Goal: Information Seeking & Learning: Learn about a topic

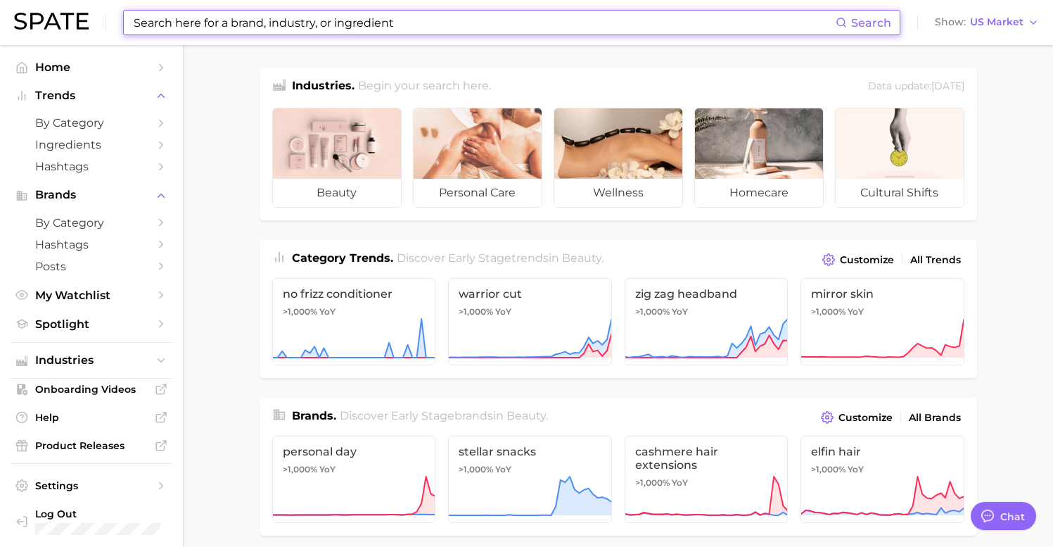
click at [272, 30] on input at bounding box center [484, 23] width 704 height 24
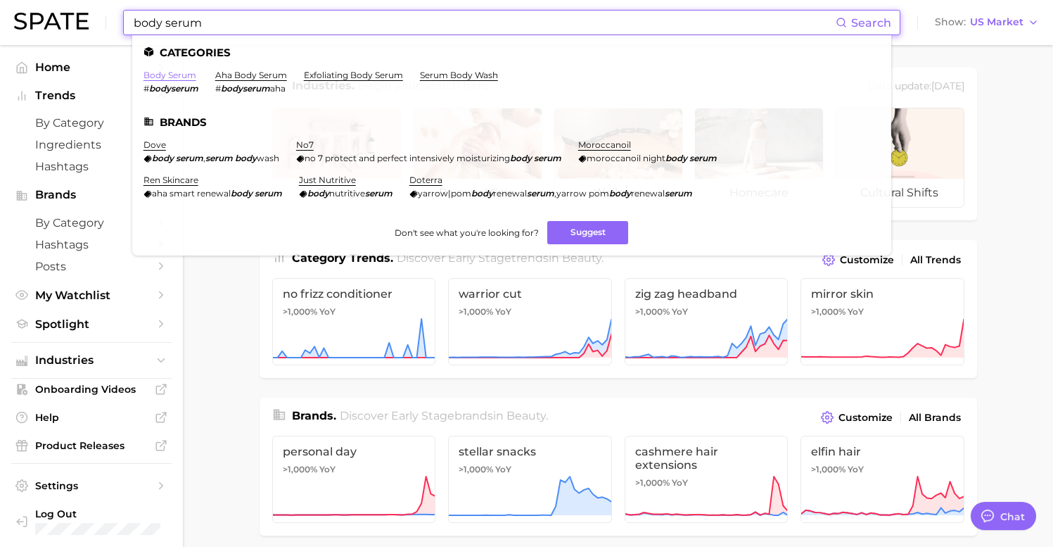
type input "body serum"
click at [167, 72] on link "body serum" at bounding box center [170, 75] width 53 height 11
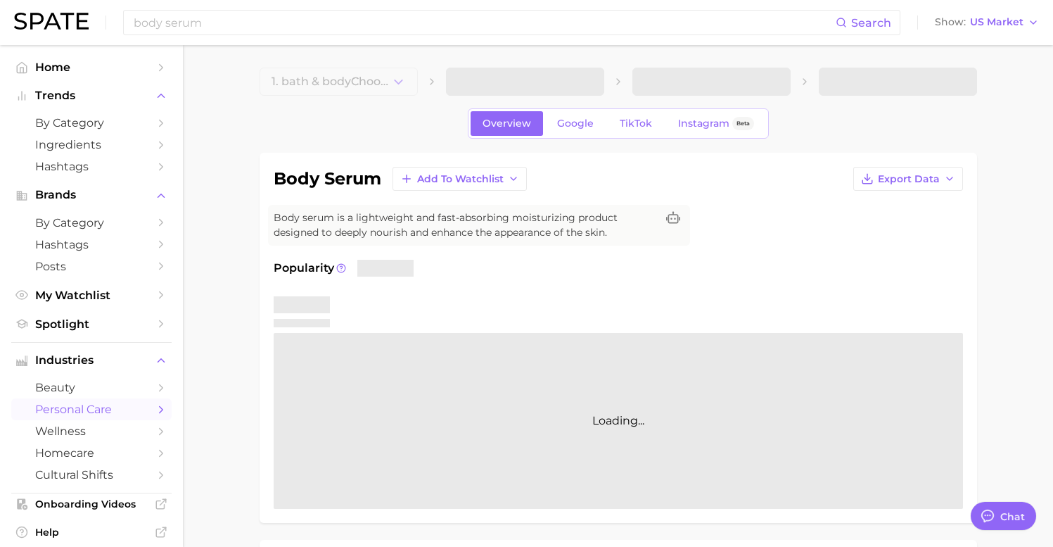
type textarea "x"
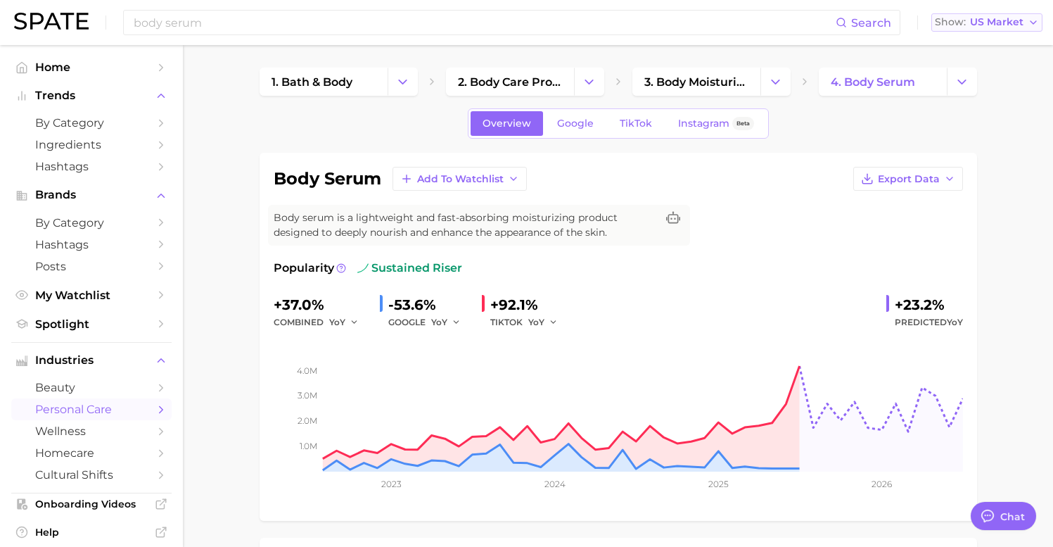
click at [991, 25] on span "US Market" at bounding box center [996, 22] width 53 height 8
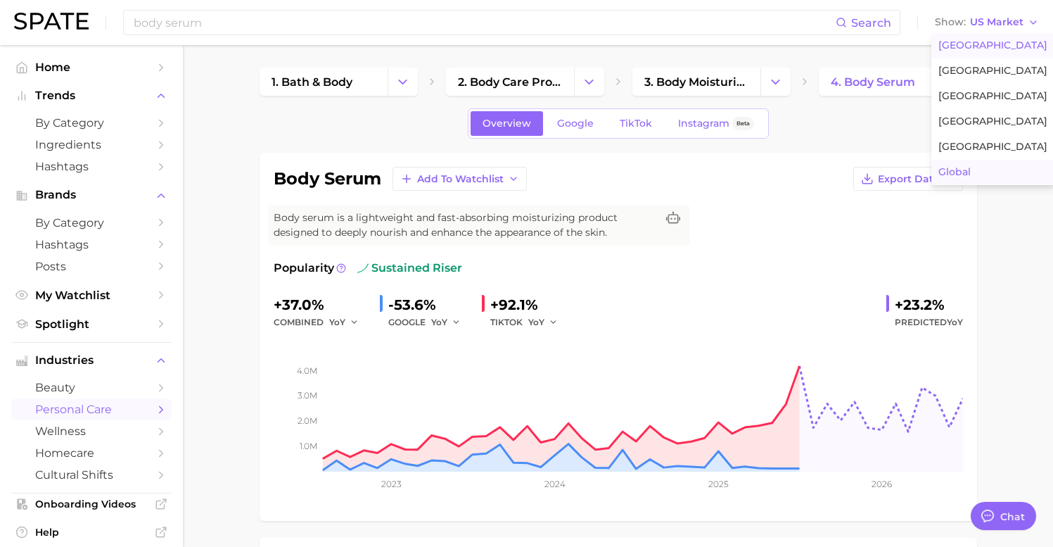
click at [971, 175] on span "Global" at bounding box center [955, 172] width 32 height 12
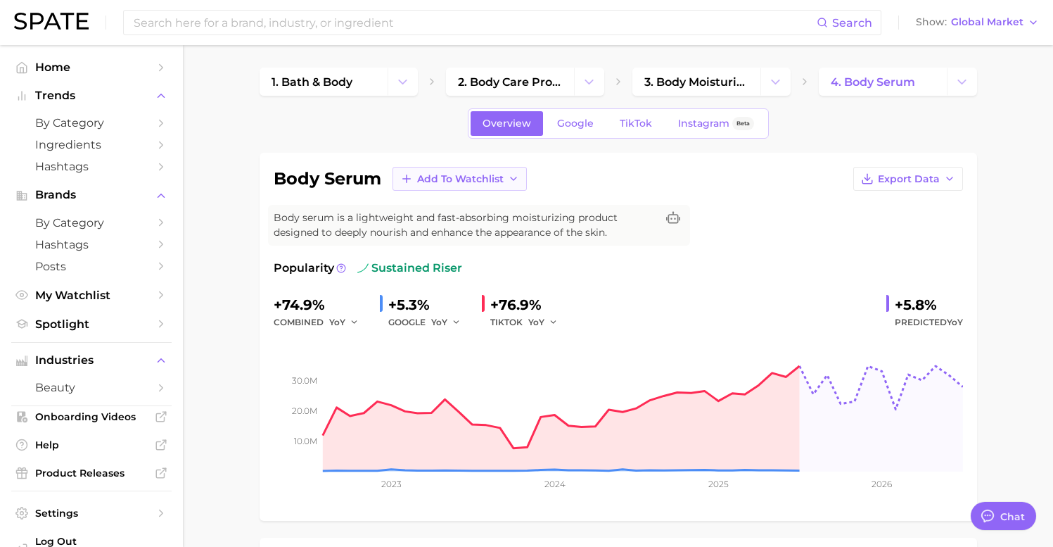
click at [479, 175] on span "Add to Watchlist" at bounding box center [460, 179] width 87 height 12
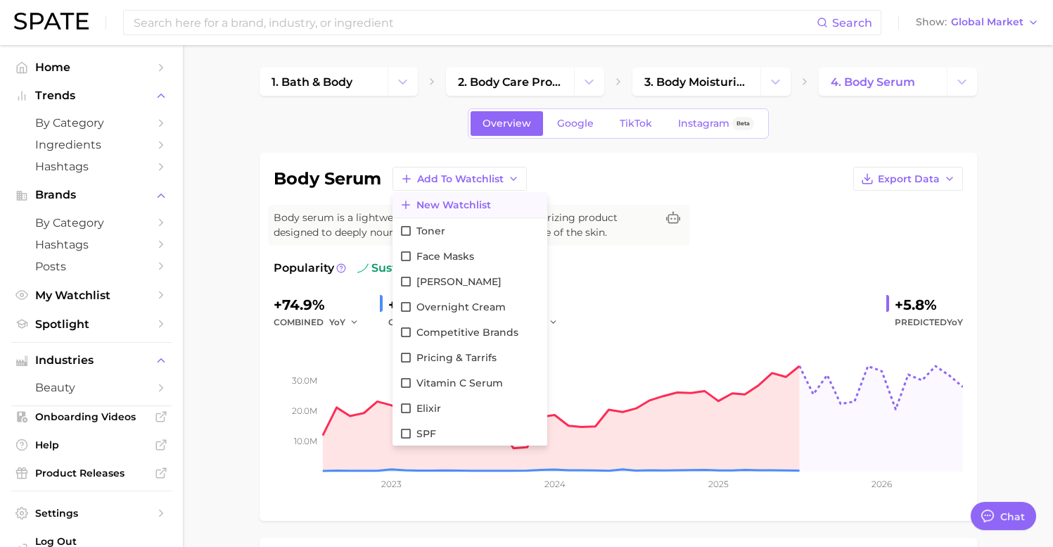
click at [405, 205] on icon at bounding box center [406, 204] width 13 height 13
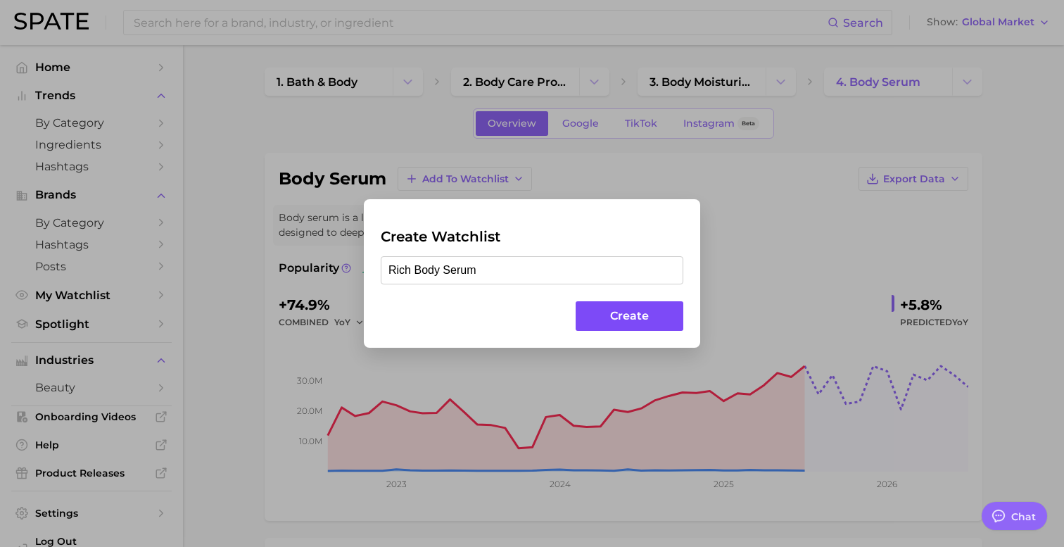
type input "Rich Body Serum"
click at [621, 313] on button "Create" at bounding box center [630, 316] width 108 height 30
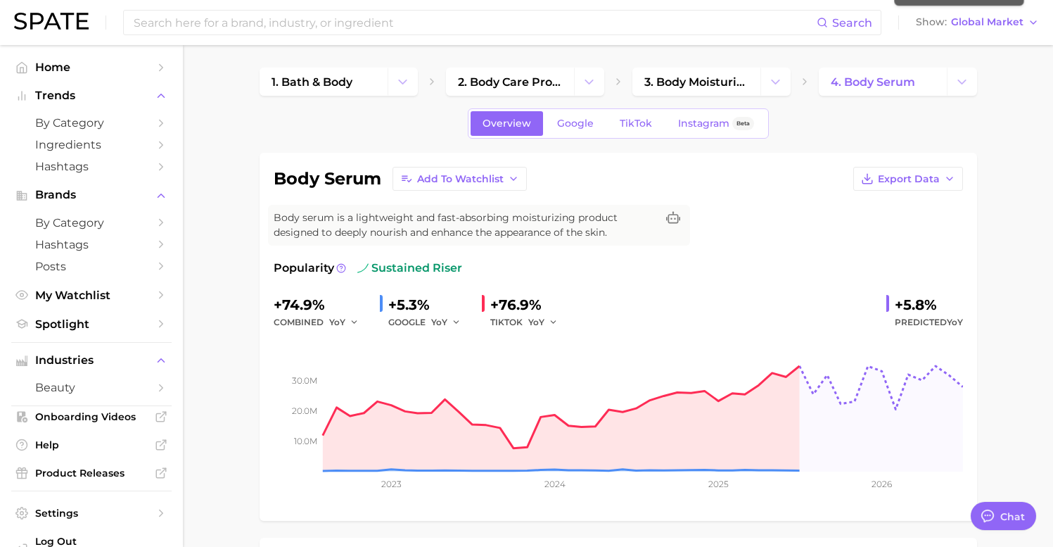
click at [880, 121] on div "Overview Google TikTok Instagram Beta" at bounding box center [619, 123] width 718 height 30
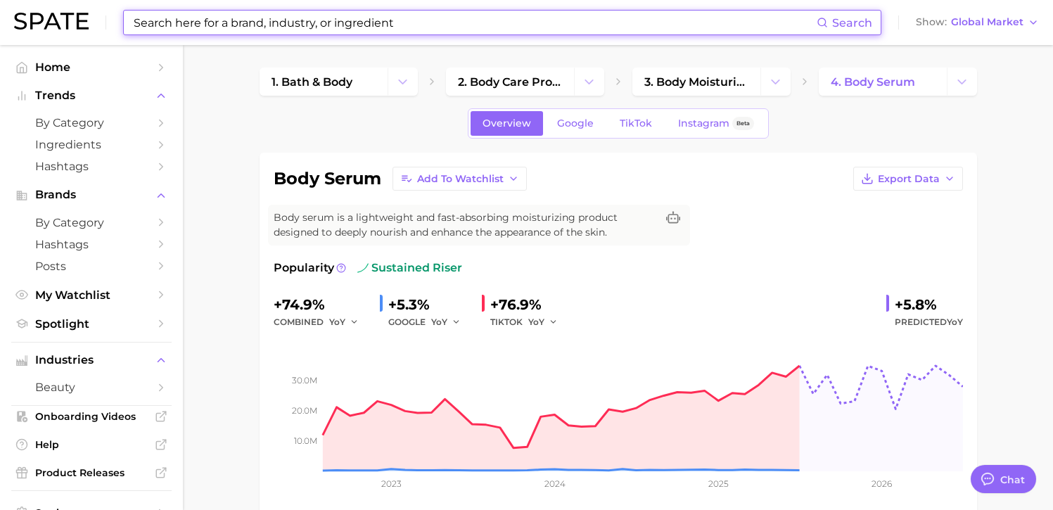
click at [198, 24] on input at bounding box center [474, 23] width 685 height 24
click at [822, 115] on div "Overview Google TikTok Instagram Beta" at bounding box center [619, 123] width 718 height 30
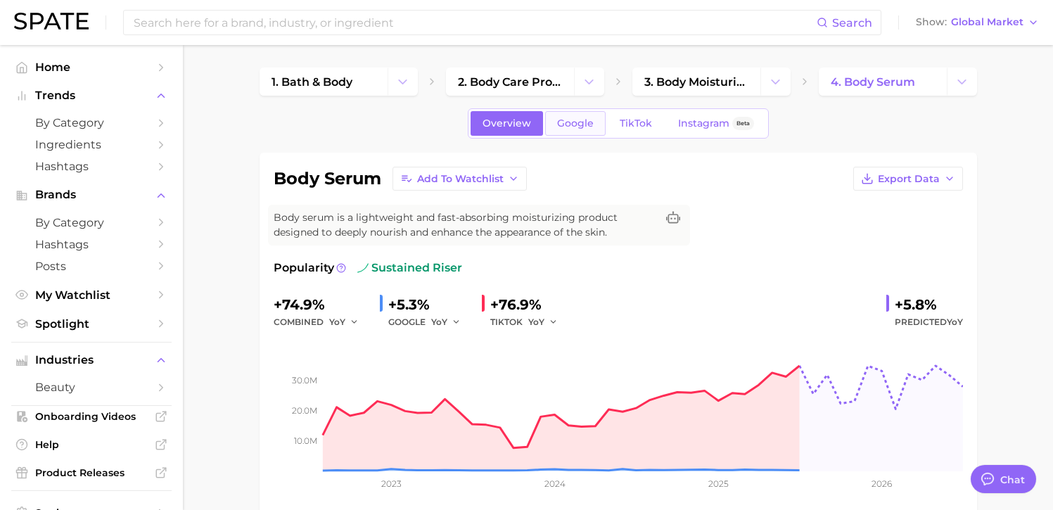
click at [572, 120] on span "Google" at bounding box center [575, 124] width 37 height 12
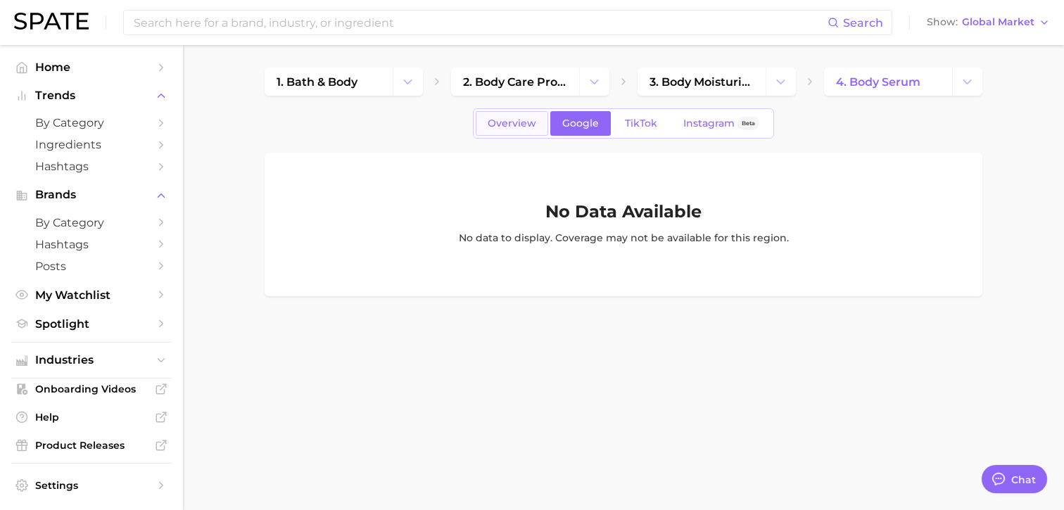
click at [516, 122] on span "Overview" at bounding box center [512, 124] width 49 height 12
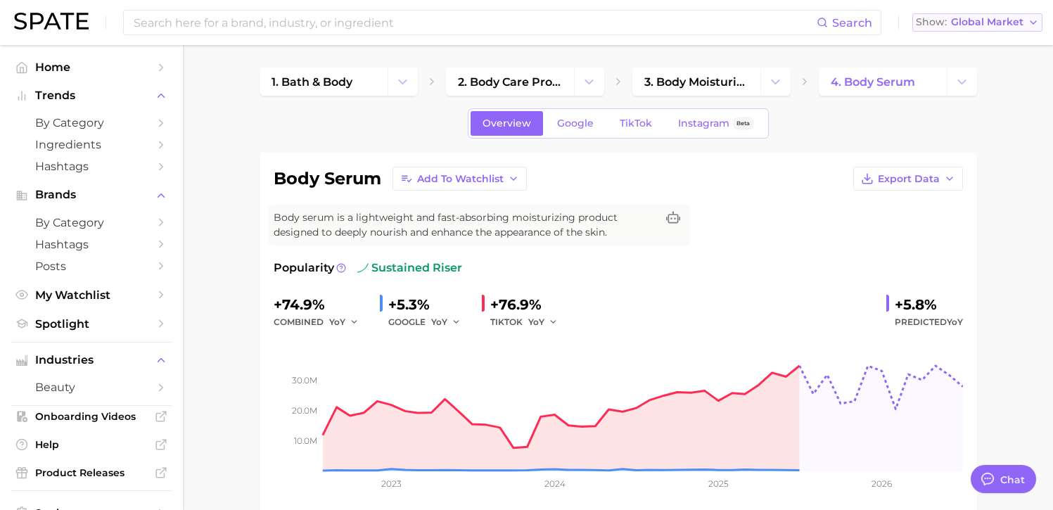
click at [976, 23] on span "Global Market" at bounding box center [987, 22] width 72 height 8
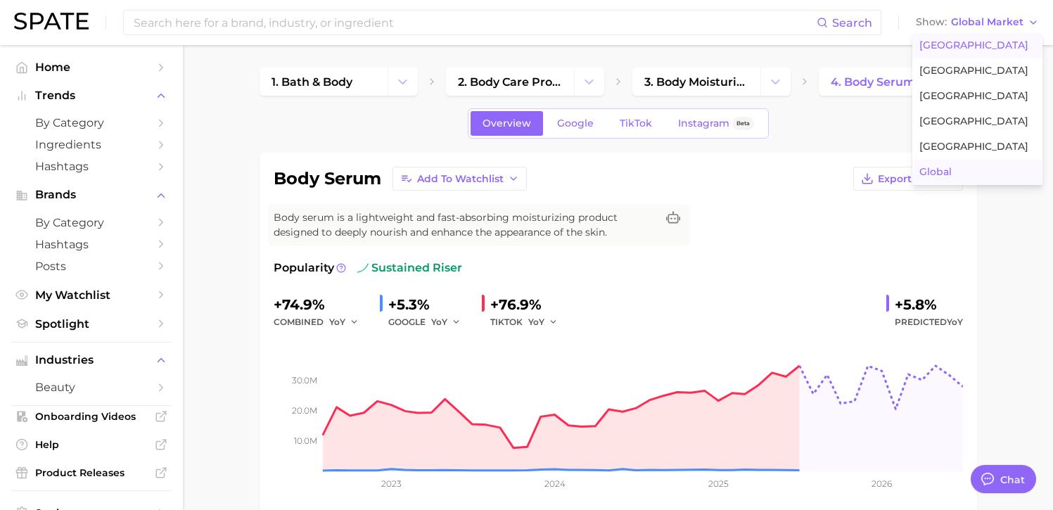
click at [967, 44] on span "[GEOGRAPHIC_DATA]" at bounding box center [974, 45] width 109 height 12
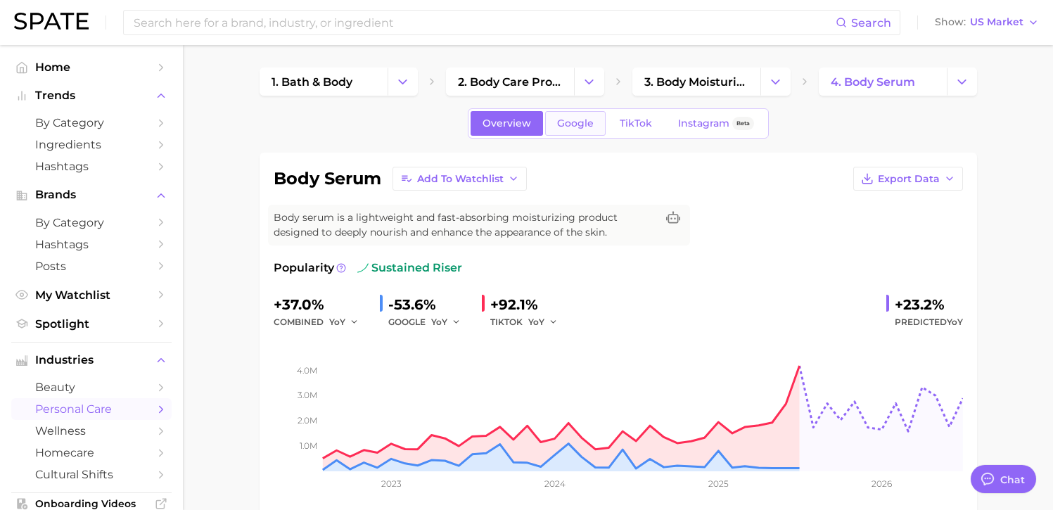
click at [574, 125] on span "Google" at bounding box center [575, 124] width 37 height 12
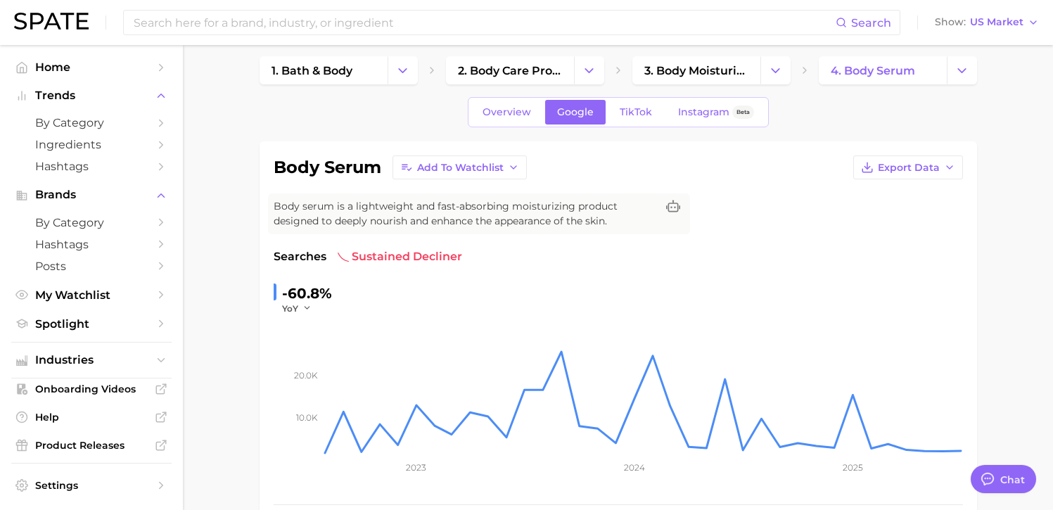
scroll to position [6, 0]
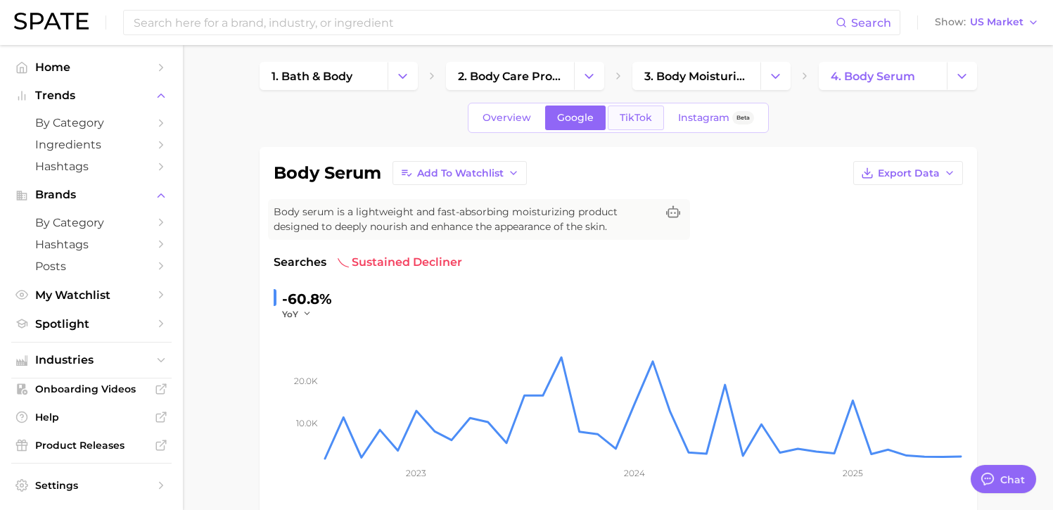
click at [640, 124] on link "TikTok" at bounding box center [636, 118] width 56 height 25
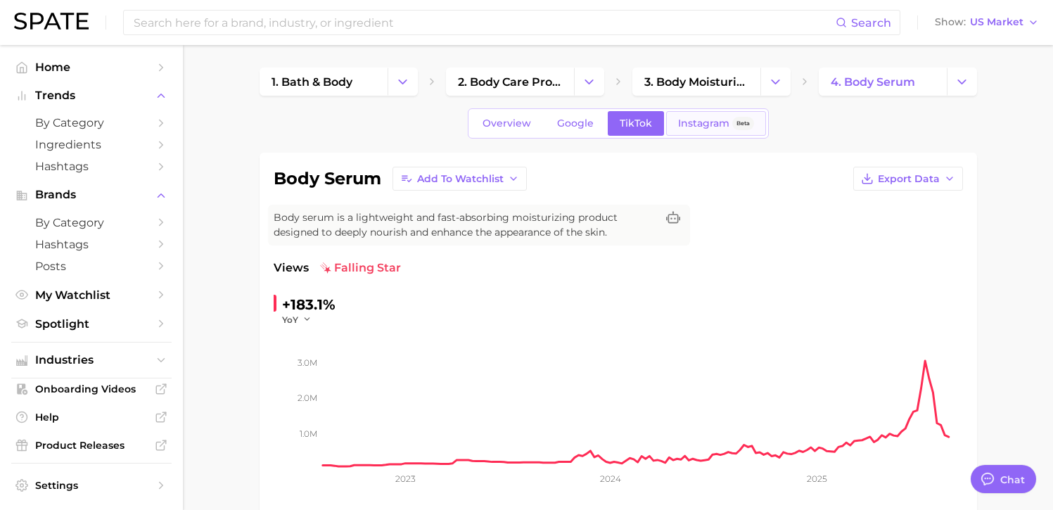
click at [685, 127] on span "Instagram" at bounding box center [703, 124] width 51 height 12
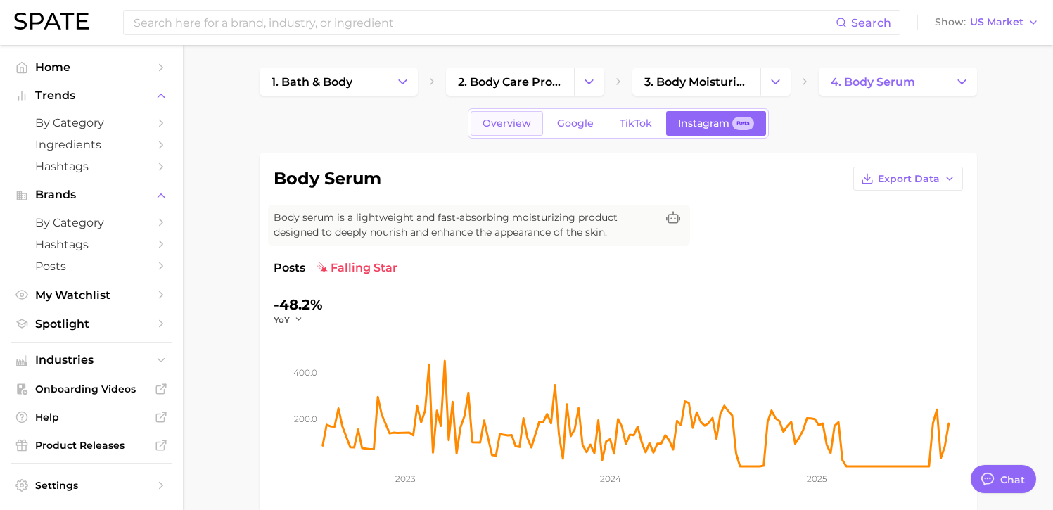
click at [503, 127] on span "Overview" at bounding box center [507, 124] width 49 height 12
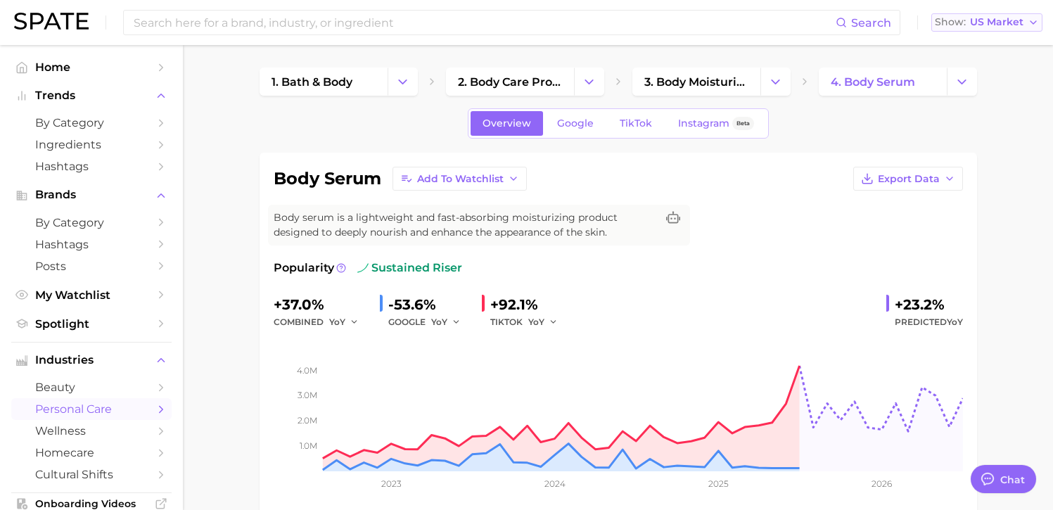
click at [989, 28] on button "Show US Market" at bounding box center [987, 22] width 111 height 18
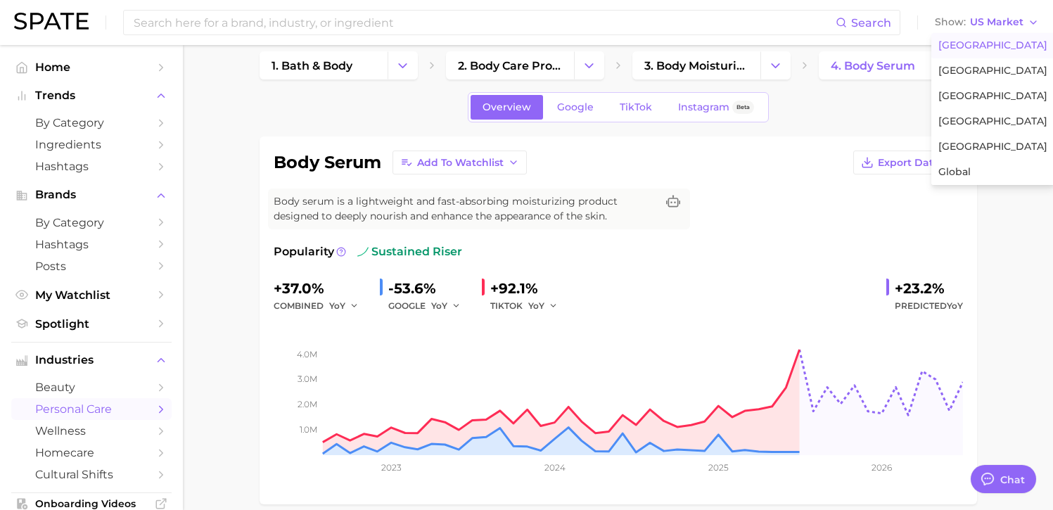
scroll to position [121, 0]
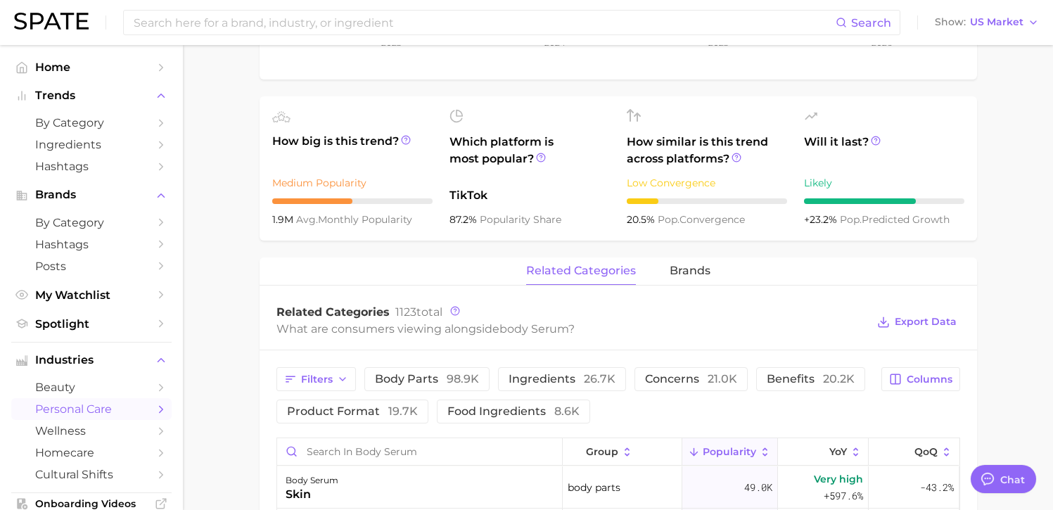
scroll to position [530, 0]
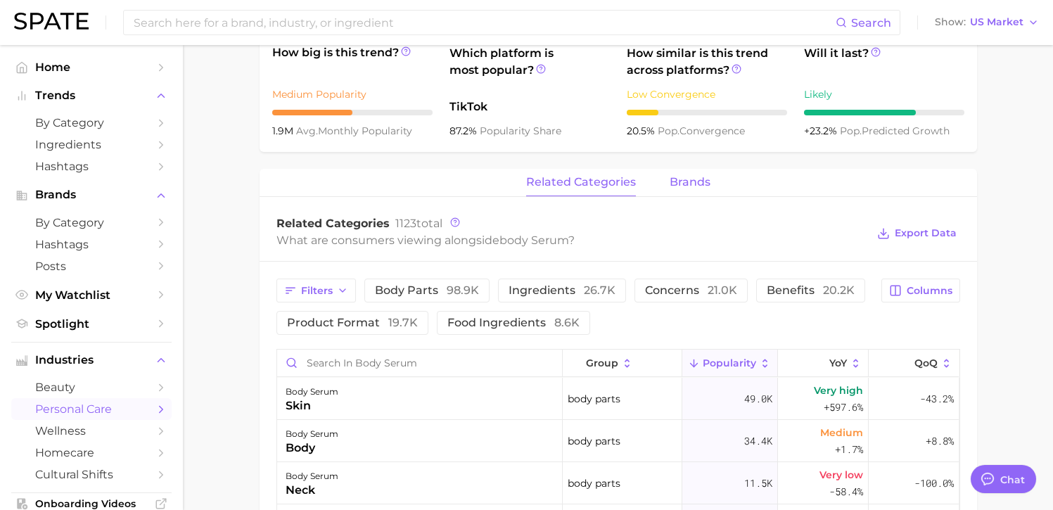
click at [689, 184] on span "brands" at bounding box center [690, 182] width 41 height 13
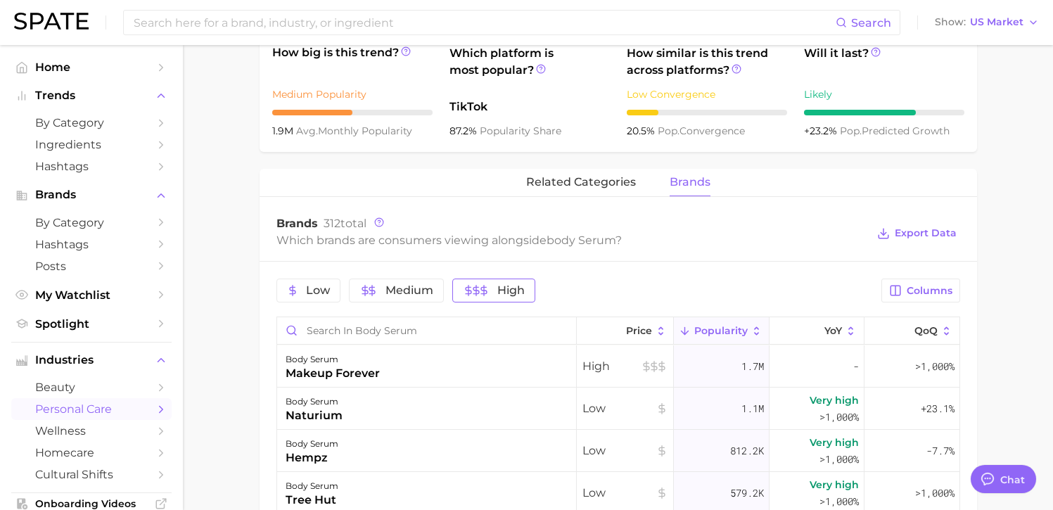
click at [504, 293] on span "High" at bounding box center [511, 290] width 27 height 11
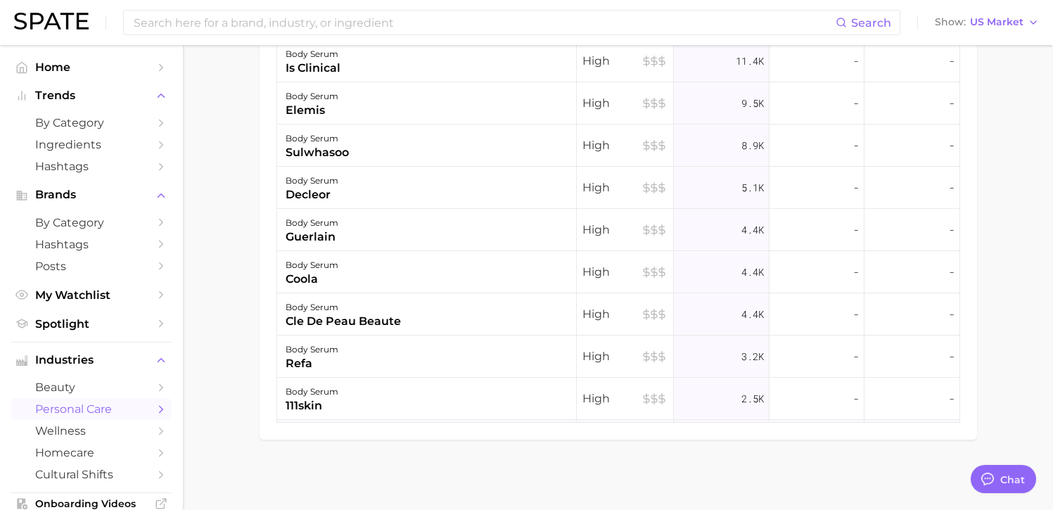
scroll to position [160, 0]
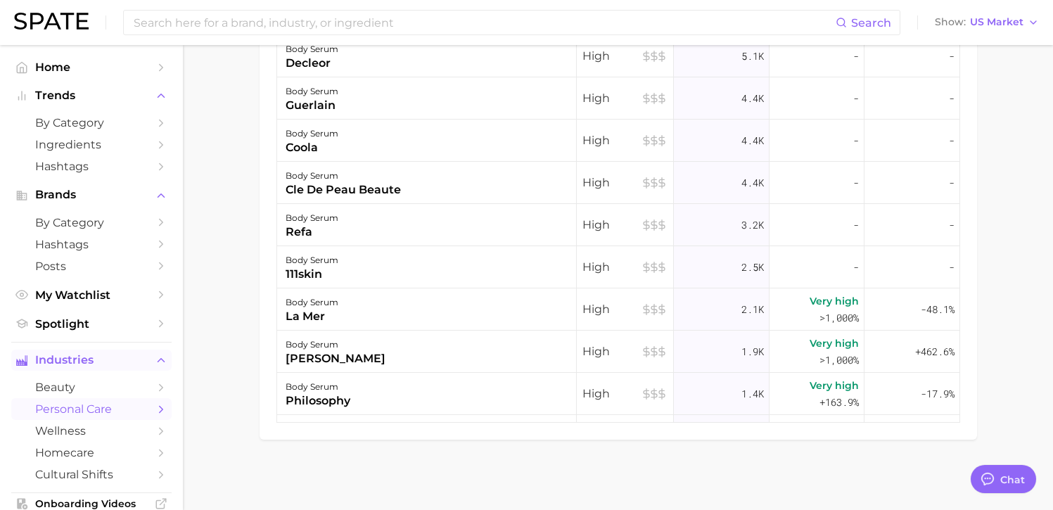
click at [155, 364] on icon "Sidebar" at bounding box center [161, 360] width 13 height 13
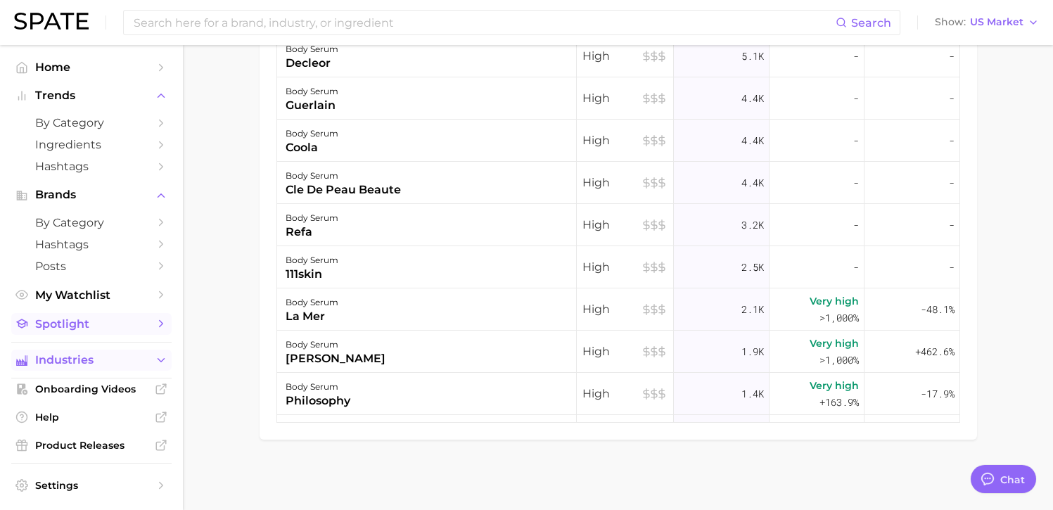
click at [141, 320] on link "Spotlight" at bounding box center [91, 324] width 160 height 22
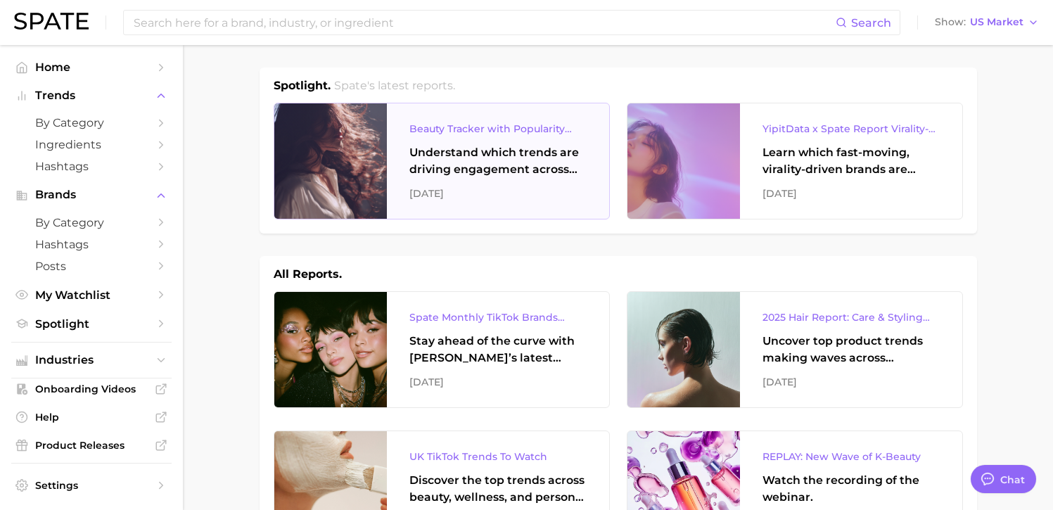
click at [455, 133] on div "Beauty Tracker with Popularity Index" at bounding box center [498, 128] width 177 height 17
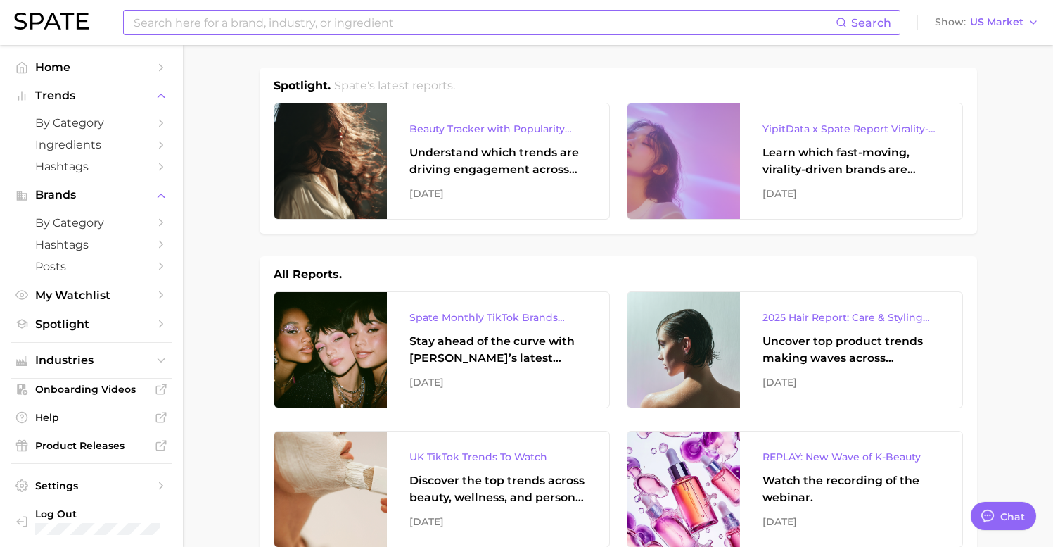
type textarea "x"
